Goal: Task Accomplishment & Management: Manage account settings

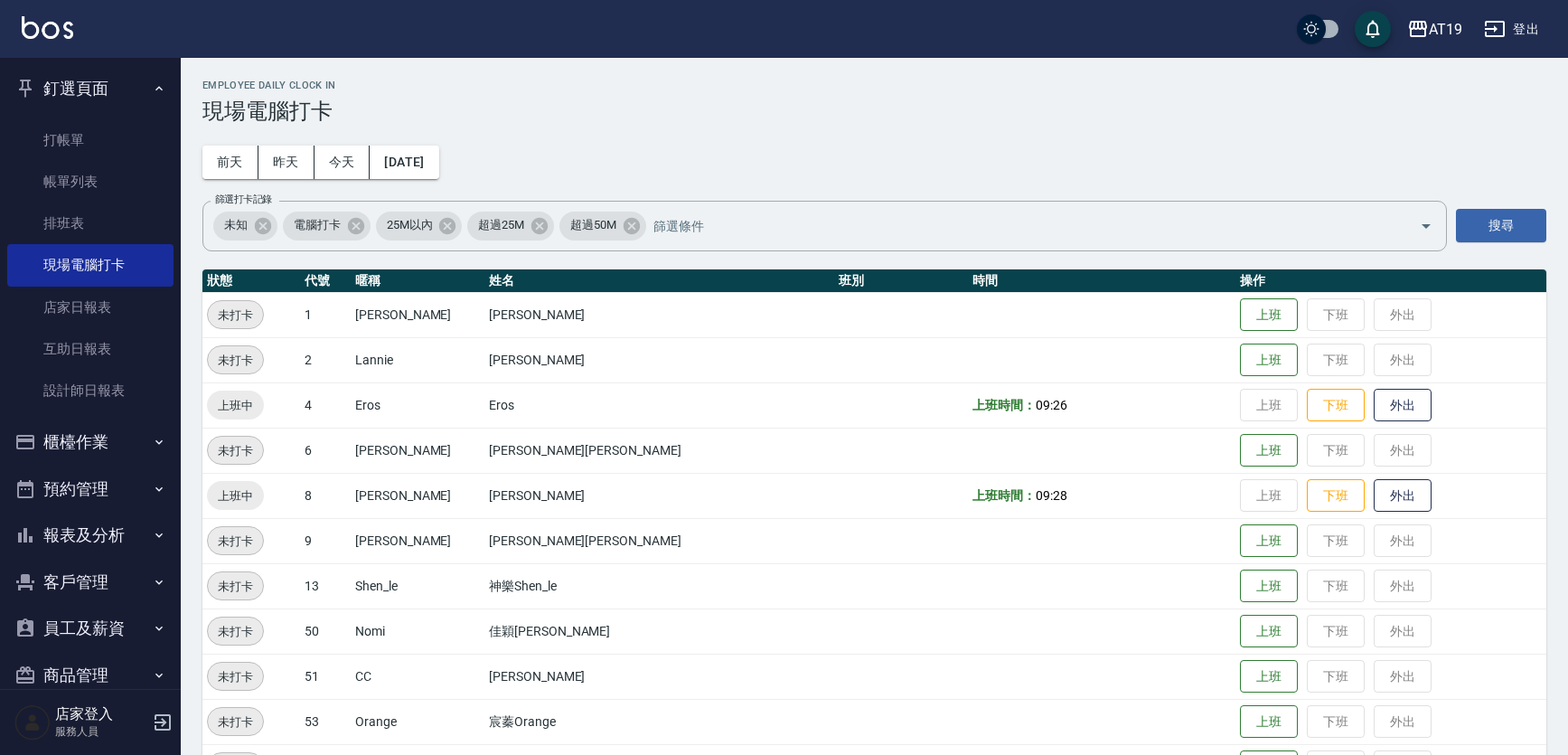
scroll to position [55, 0]
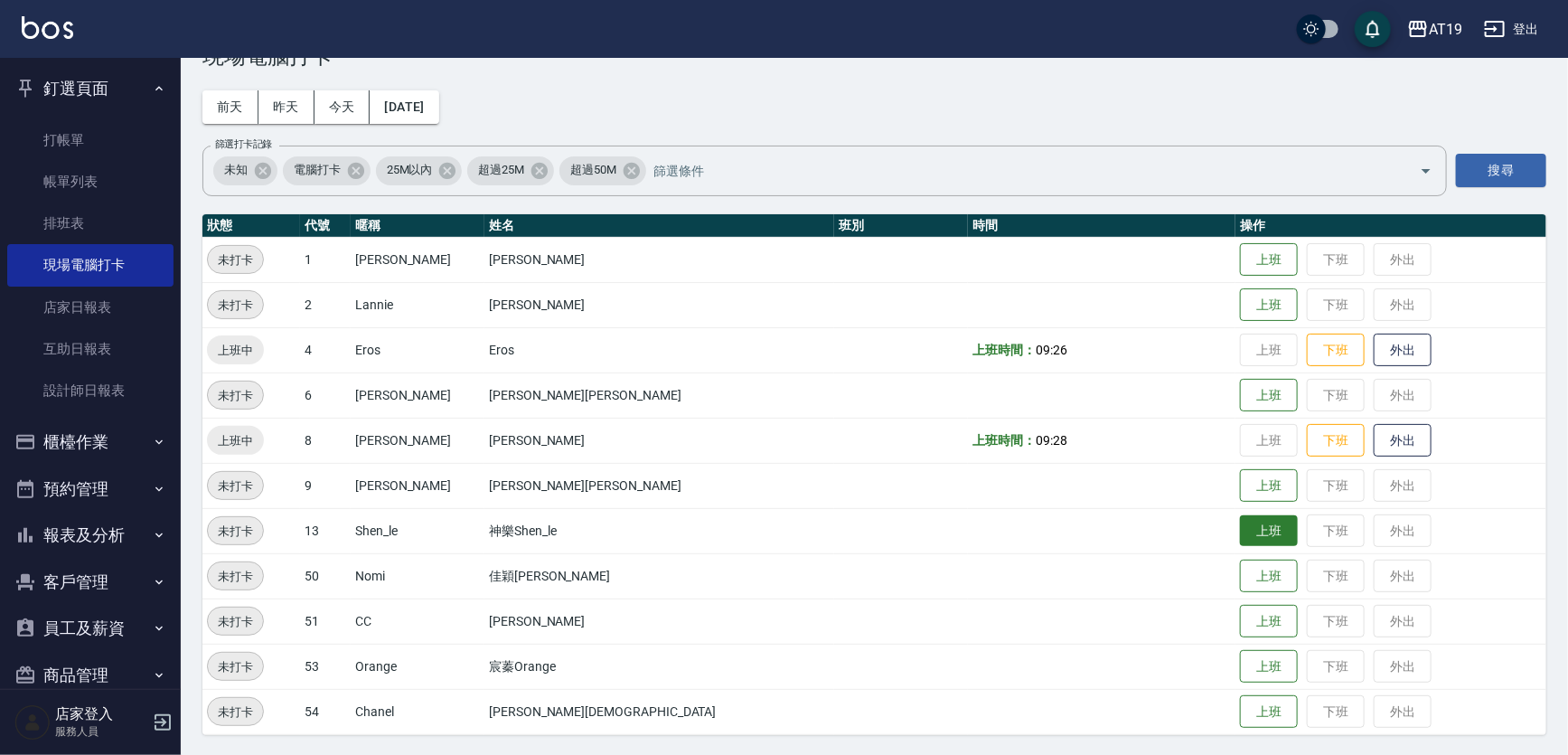
click at [1240, 531] on button "上班" at bounding box center [1269, 531] width 58 height 31
click at [1240, 677] on button "上班" at bounding box center [1269, 666] width 58 height 31
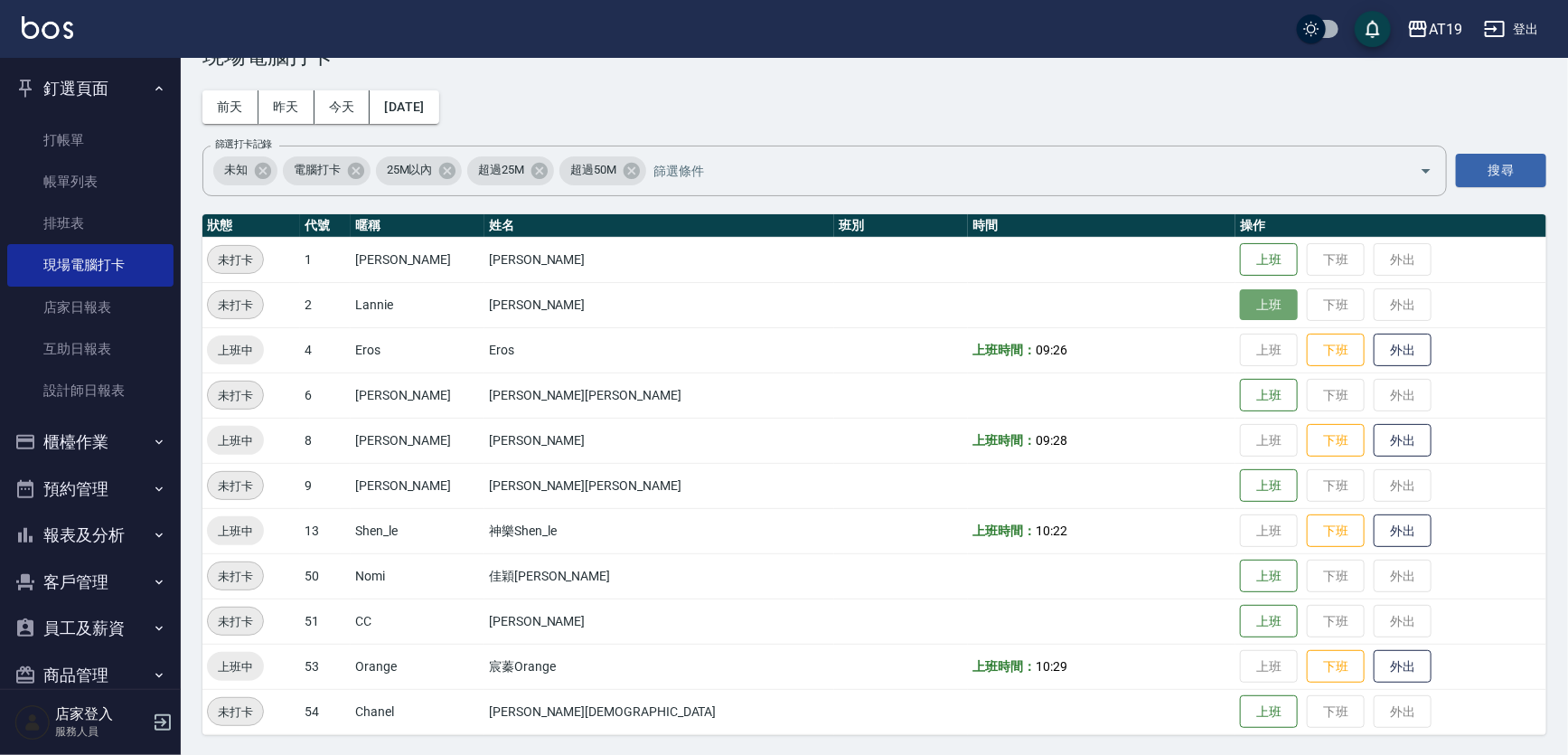
click at [1240, 307] on button "上班" at bounding box center [1269, 305] width 58 height 31
click at [1240, 487] on button "上班" at bounding box center [1269, 485] width 58 height 31
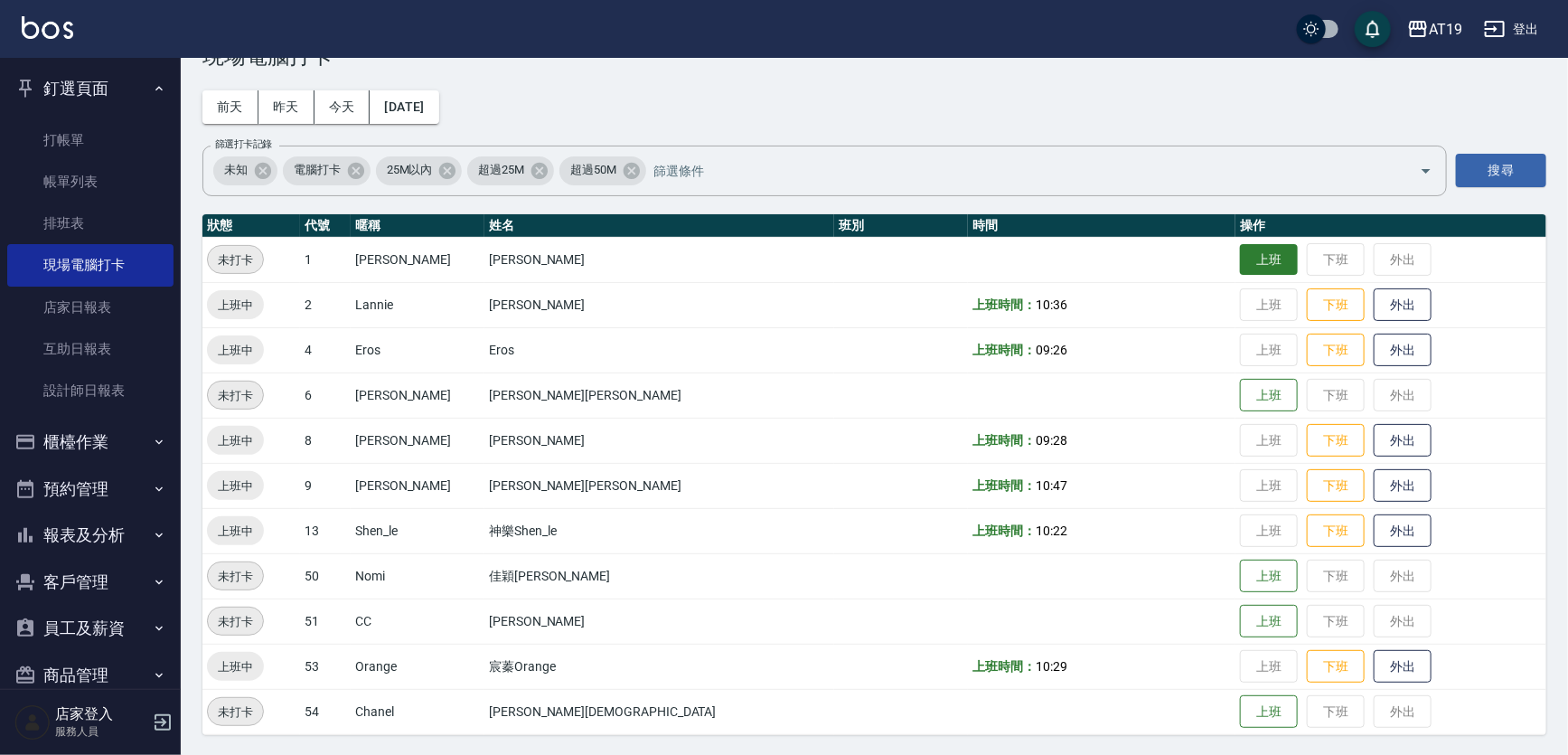
click at [1240, 247] on button "上班" at bounding box center [1269, 259] width 58 height 31
drag, startPoint x: 1239, startPoint y: 282, endPoint x: 1177, endPoint y: 317, distance: 71.2
click at [1174, 317] on div "Employee Daily Clock In 現場電腦打卡 前天 昨天 今天 2025/08/15 篩選打卡記錄 未知 電腦打卡 25M以內 超過25M 超…" at bounding box center [874, 379] width 1387 height 754
drag, startPoint x: 1271, startPoint y: 249, endPoint x: 1285, endPoint y: 253, distance: 14.6
click at [1307, 253] on button "下班" at bounding box center [1335, 259] width 58 height 31
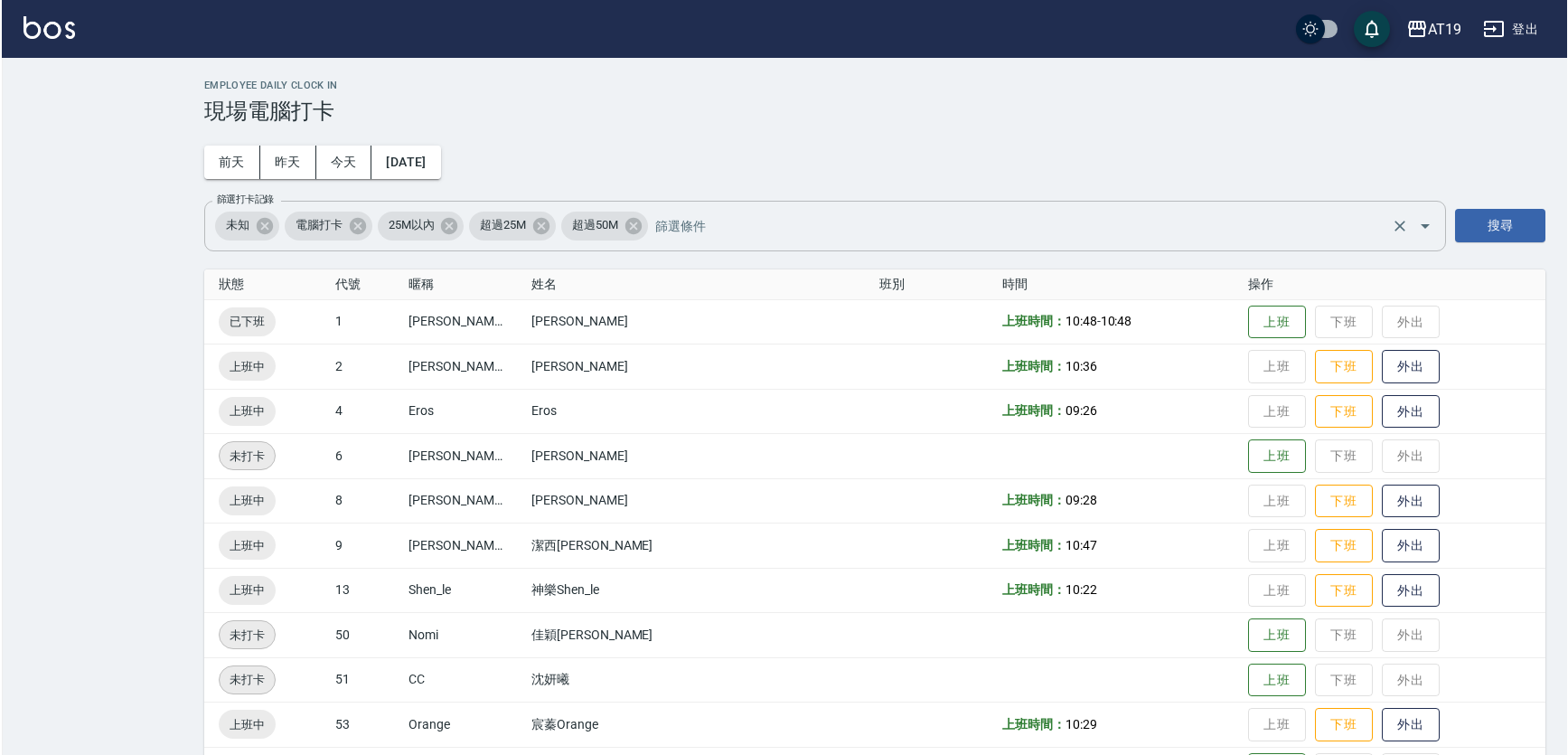
scroll to position [54, 0]
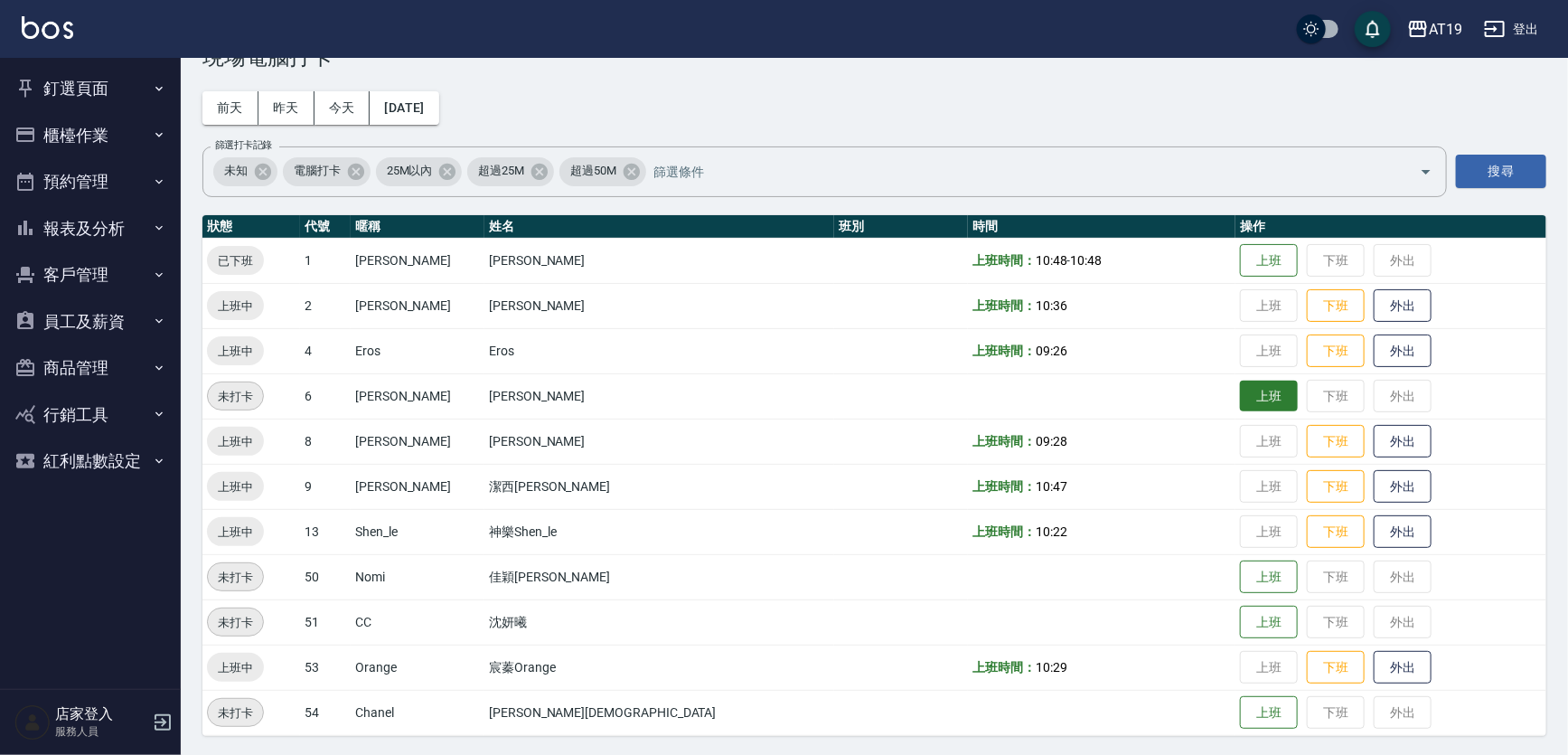
drag, startPoint x: 1566, startPoint y: 0, endPoint x: 1197, endPoint y: 396, distance: 541.3
click at [1240, 396] on button "上班" at bounding box center [1269, 396] width 58 height 31
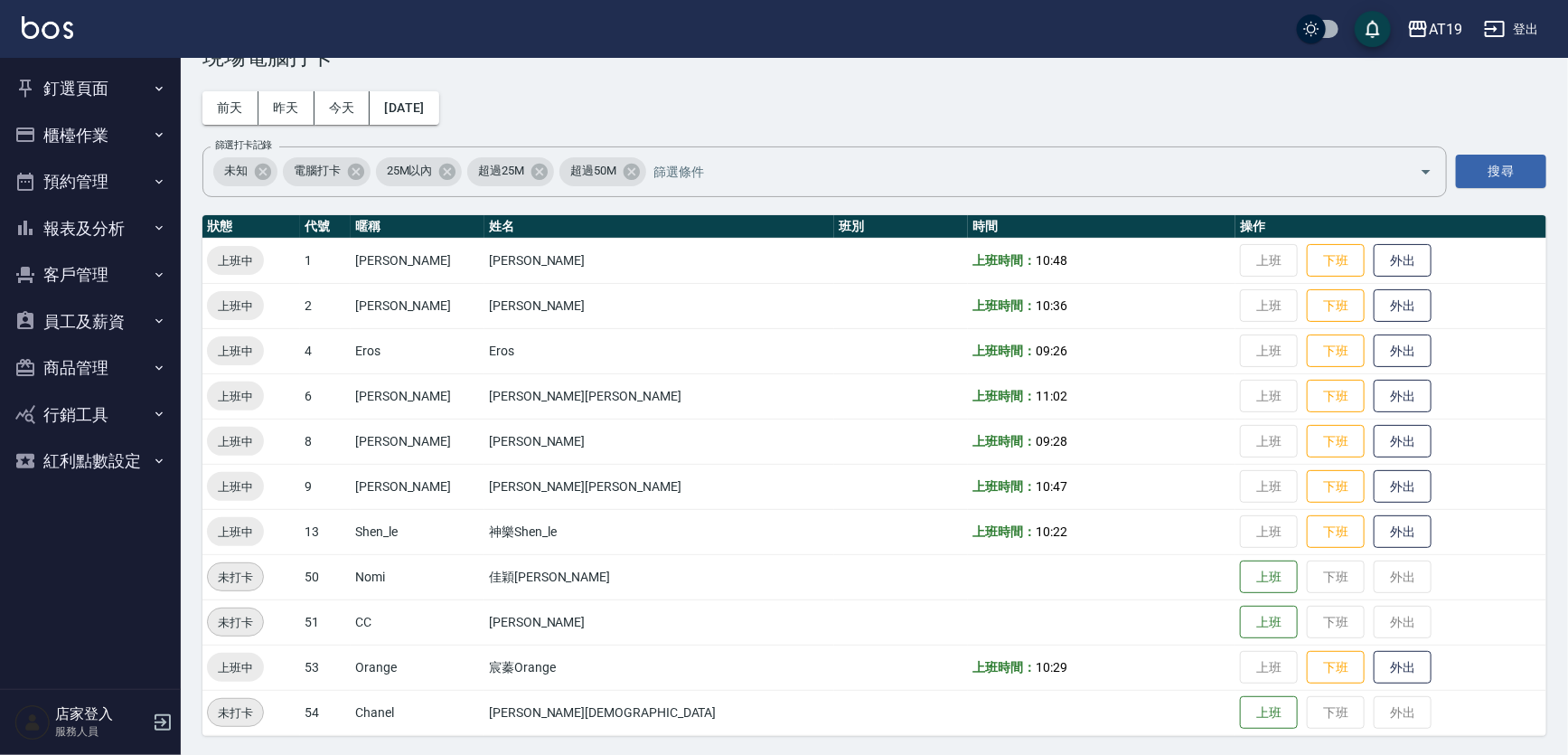
scroll to position [55, 0]
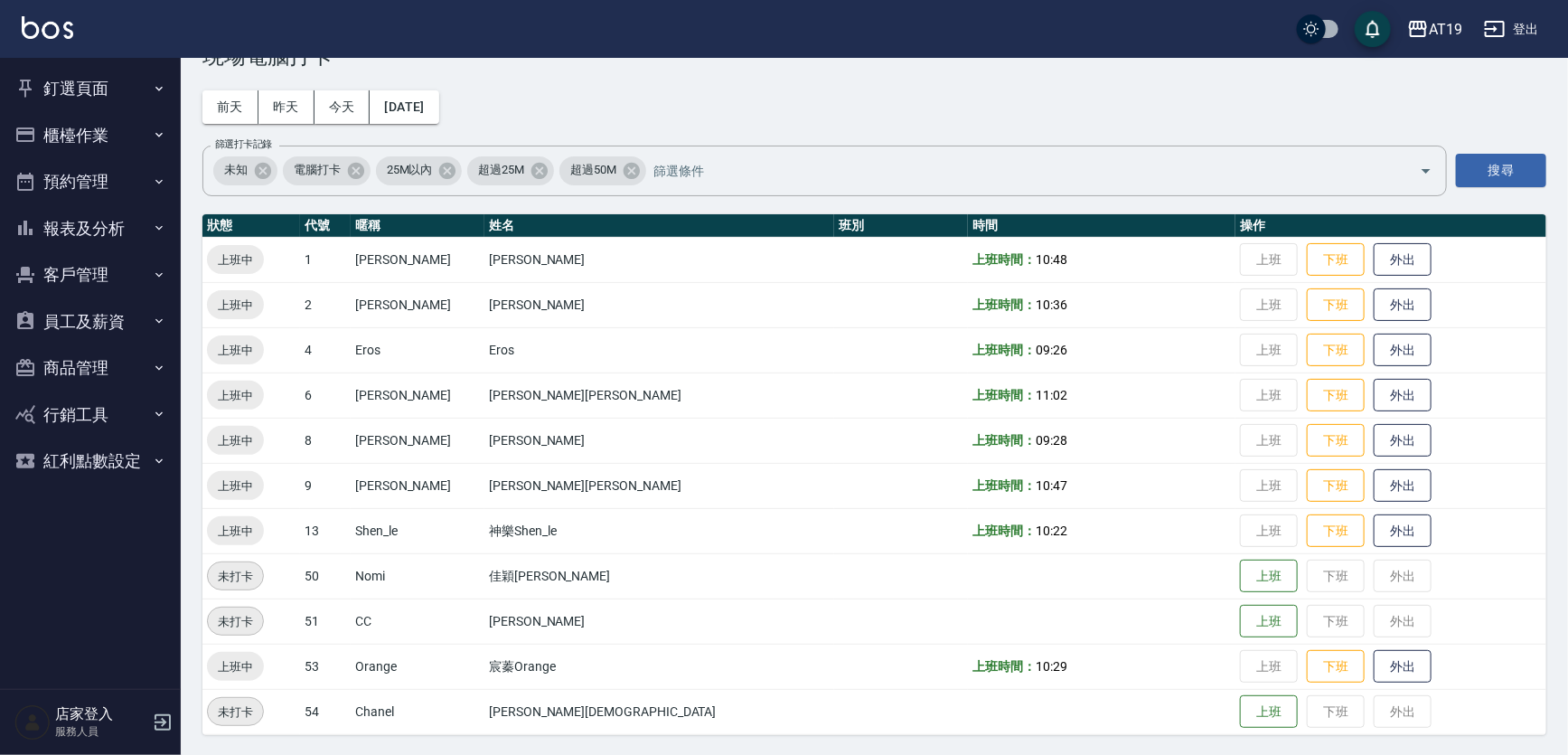
click at [90, 509] on nav "釘選頁面 打帳單 帳單列表 排班表 現場電腦打卡 店家日報表 互助日報表 設計師日報表 櫃檯作業 打帳單 帳單列表 現金收支登錄 高階收支登錄 材料自購登錄 …" at bounding box center [90, 374] width 181 height 631
click at [78, 87] on button "釘選頁面" at bounding box center [90, 89] width 166 height 47
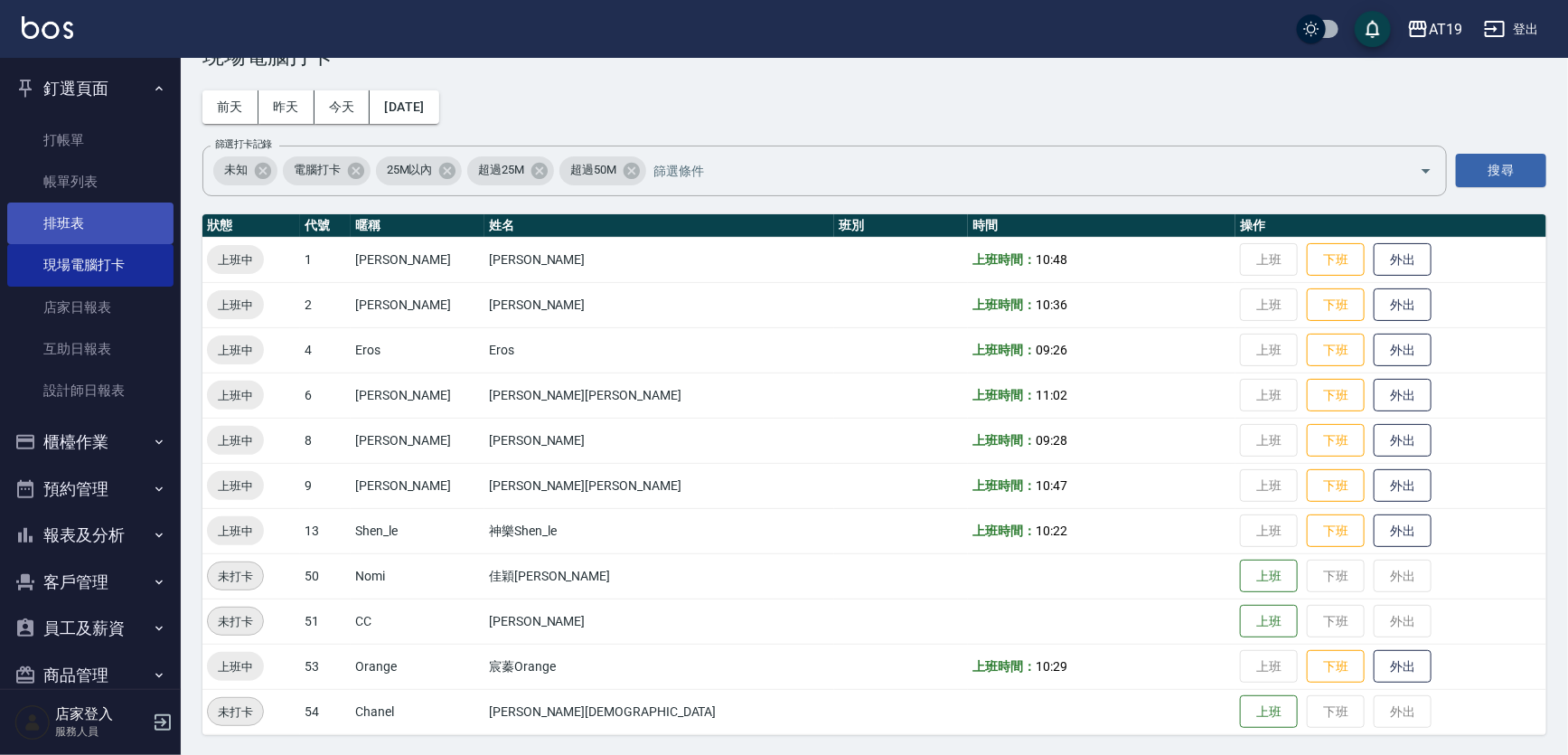
click at [74, 225] on link "排班表" at bounding box center [90, 222] width 166 height 42
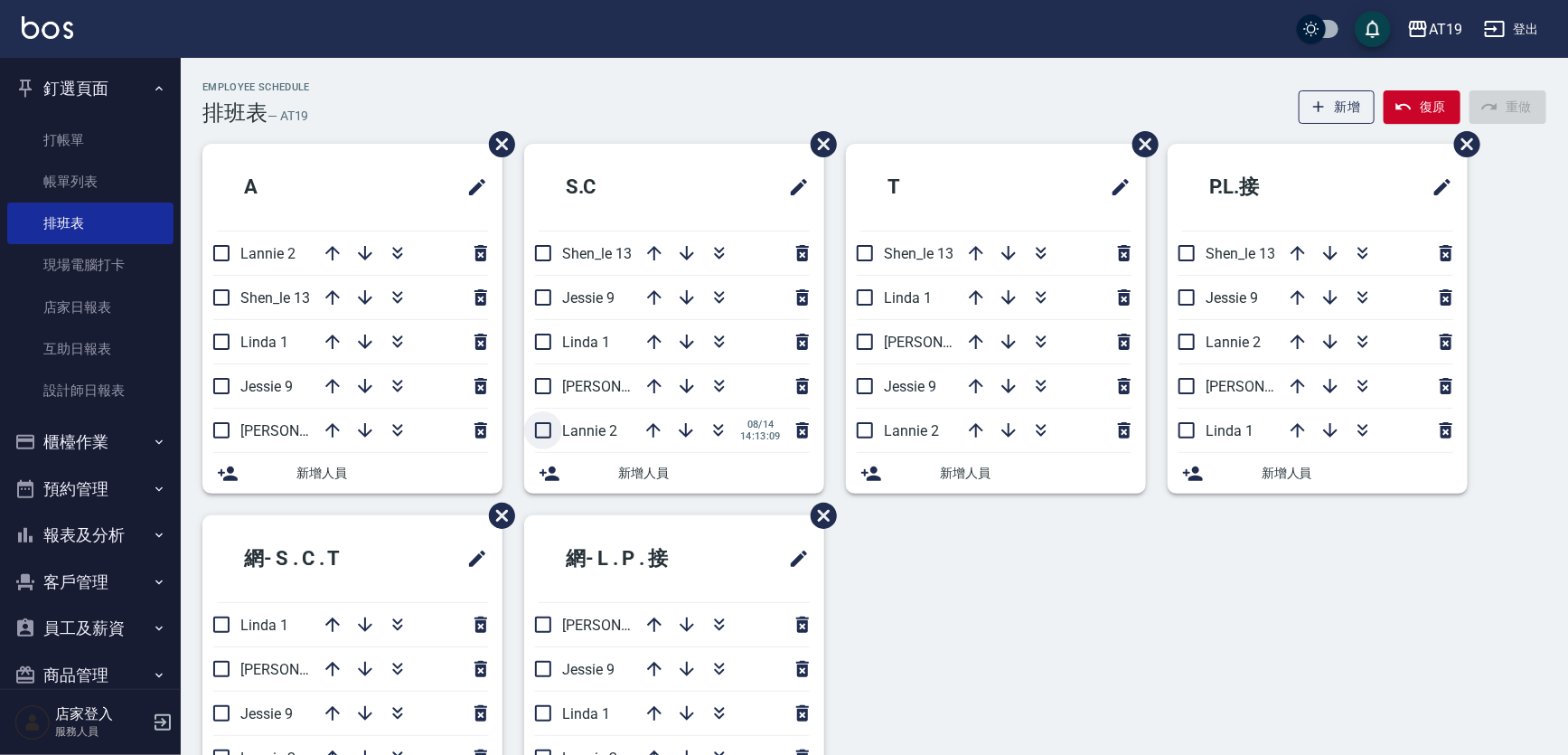
click at [540, 433] on input "checkbox" at bounding box center [543, 430] width 38 height 38
checkbox input "false"
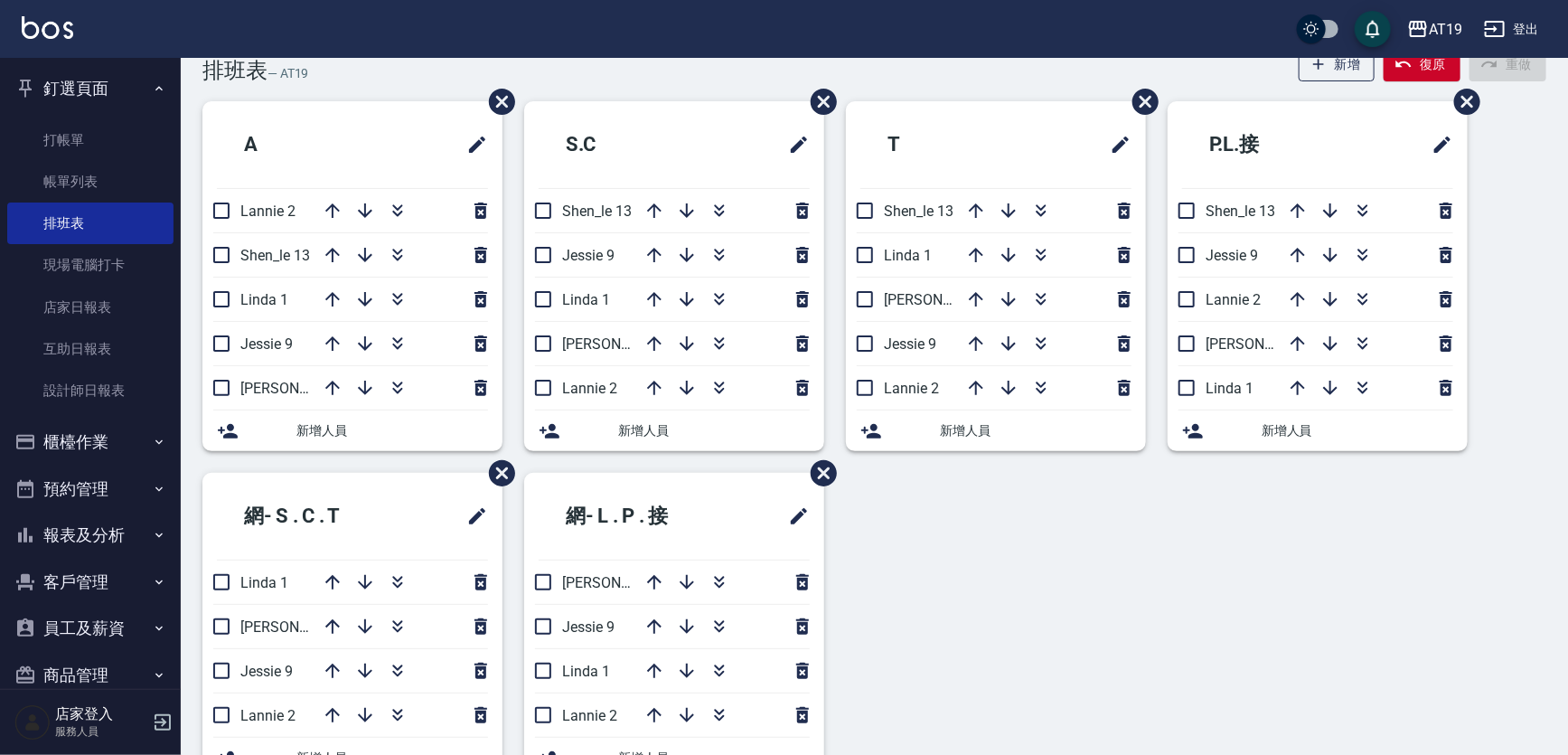
scroll to position [81, 0]
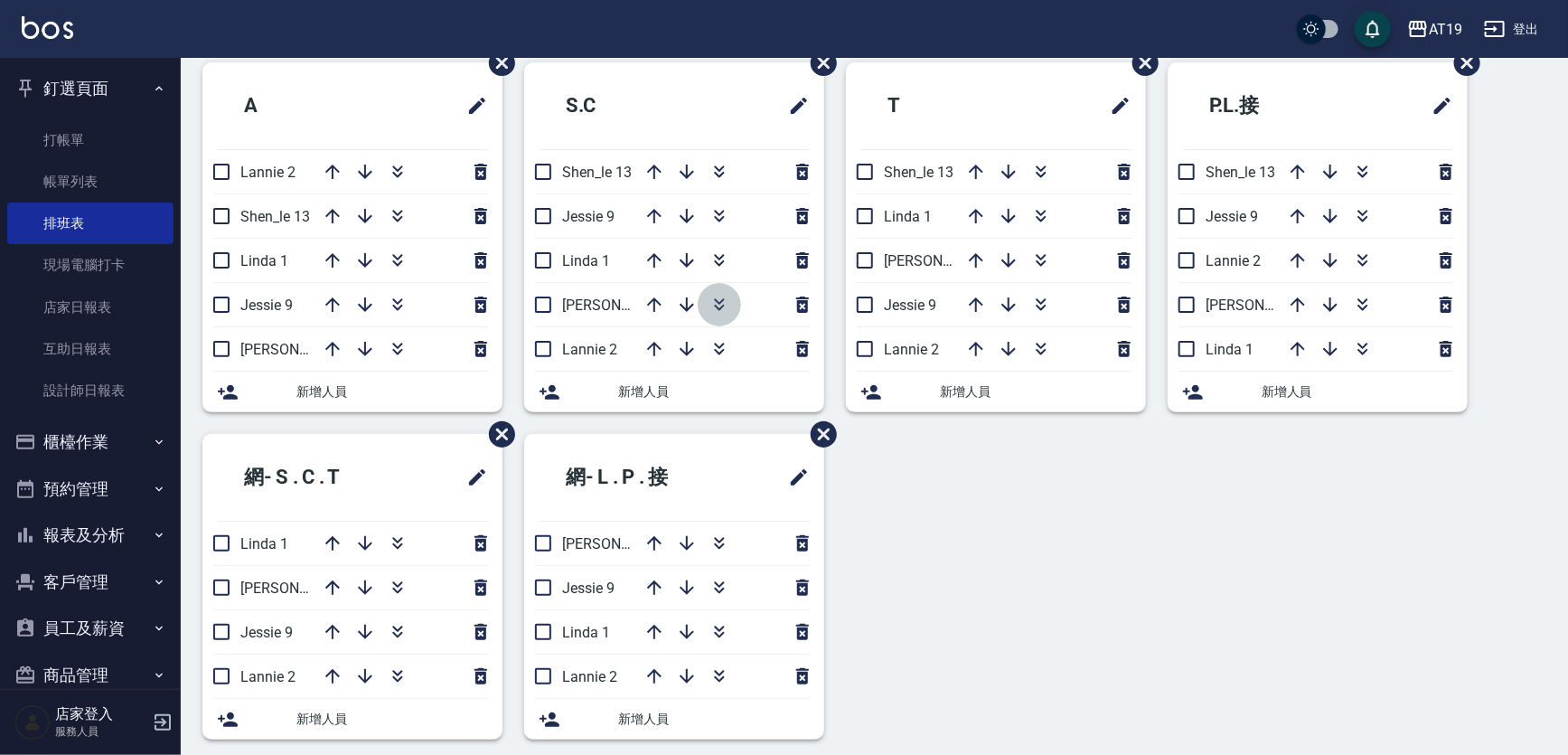
click at [726, 302] on icon "button" at bounding box center [720, 305] width 22 height 22
